Goal: Information Seeking & Learning: Understand process/instructions

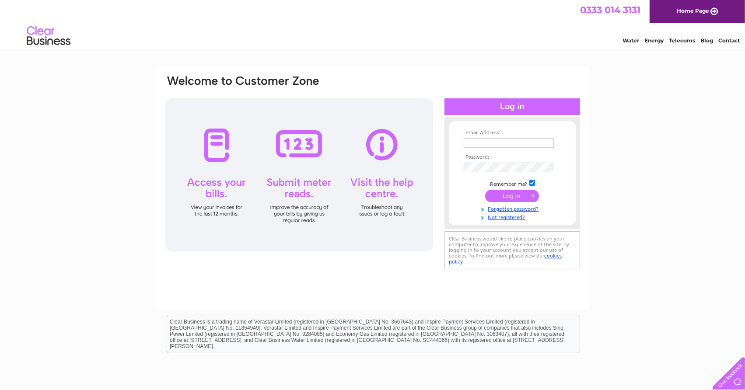
type input "artsinmotion@btinternet.com"
click at [513, 196] on input "submit" at bounding box center [512, 196] width 54 height 12
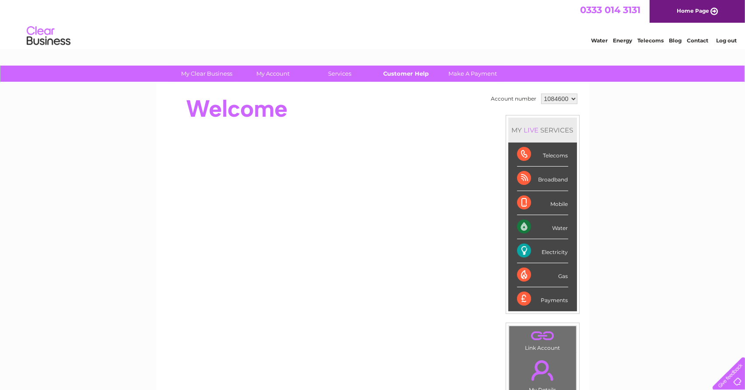
click at [421, 75] on link "Customer Help" at bounding box center [406, 74] width 72 height 16
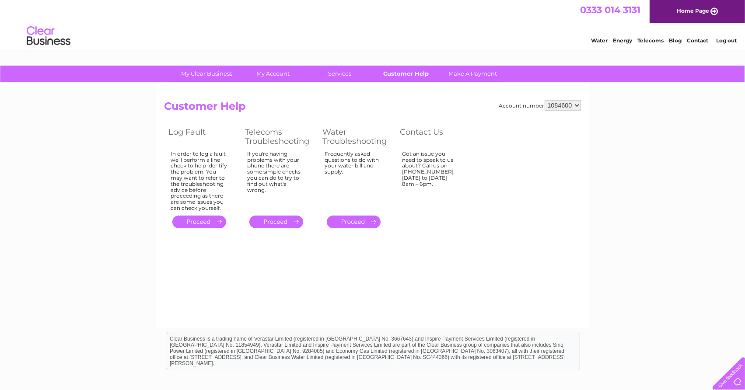
click at [413, 75] on link "Customer Help" at bounding box center [406, 74] width 72 height 16
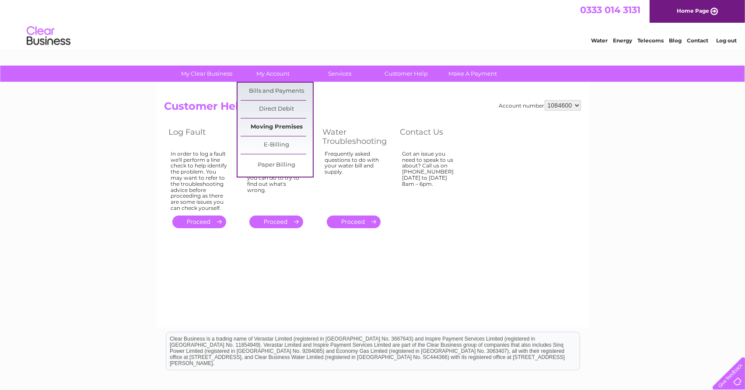
click at [281, 126] on link "Moving Premises" at bounding box center [277, 128] width 72 height 18
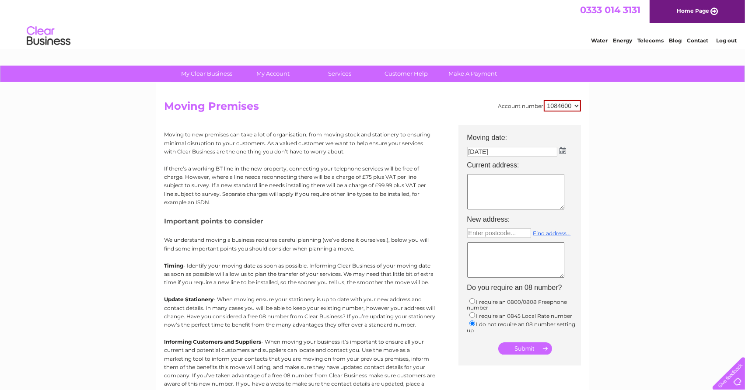
click at [695, 39] on link "Contact" at bounding box center [697, 40] width 21 height 7
